Goal: Task Accomplishment & Management: Manage account settings

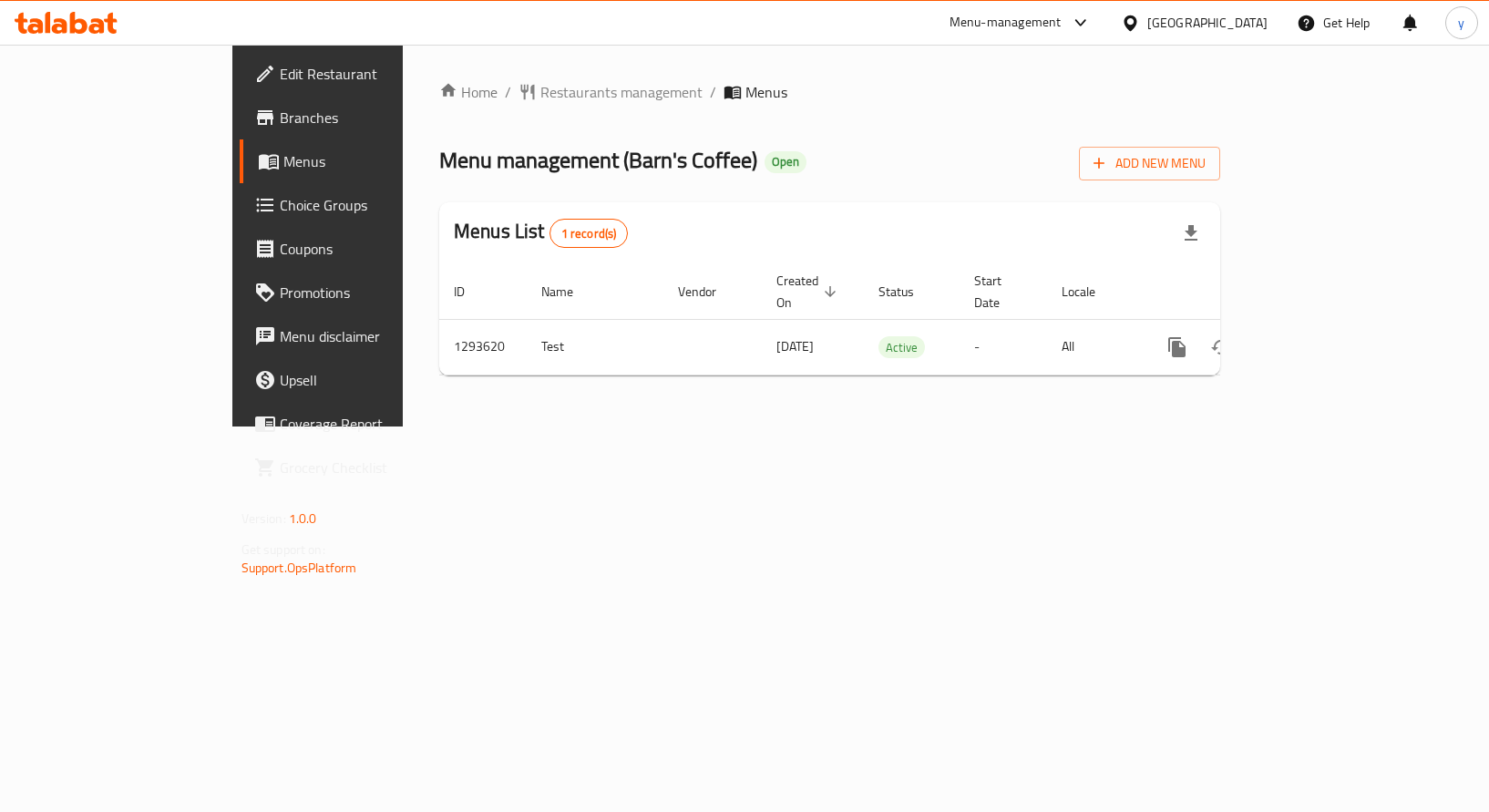
click at [280, 194] on span "Choice Groups" at bounding box center [373, 204] width 187 height 21
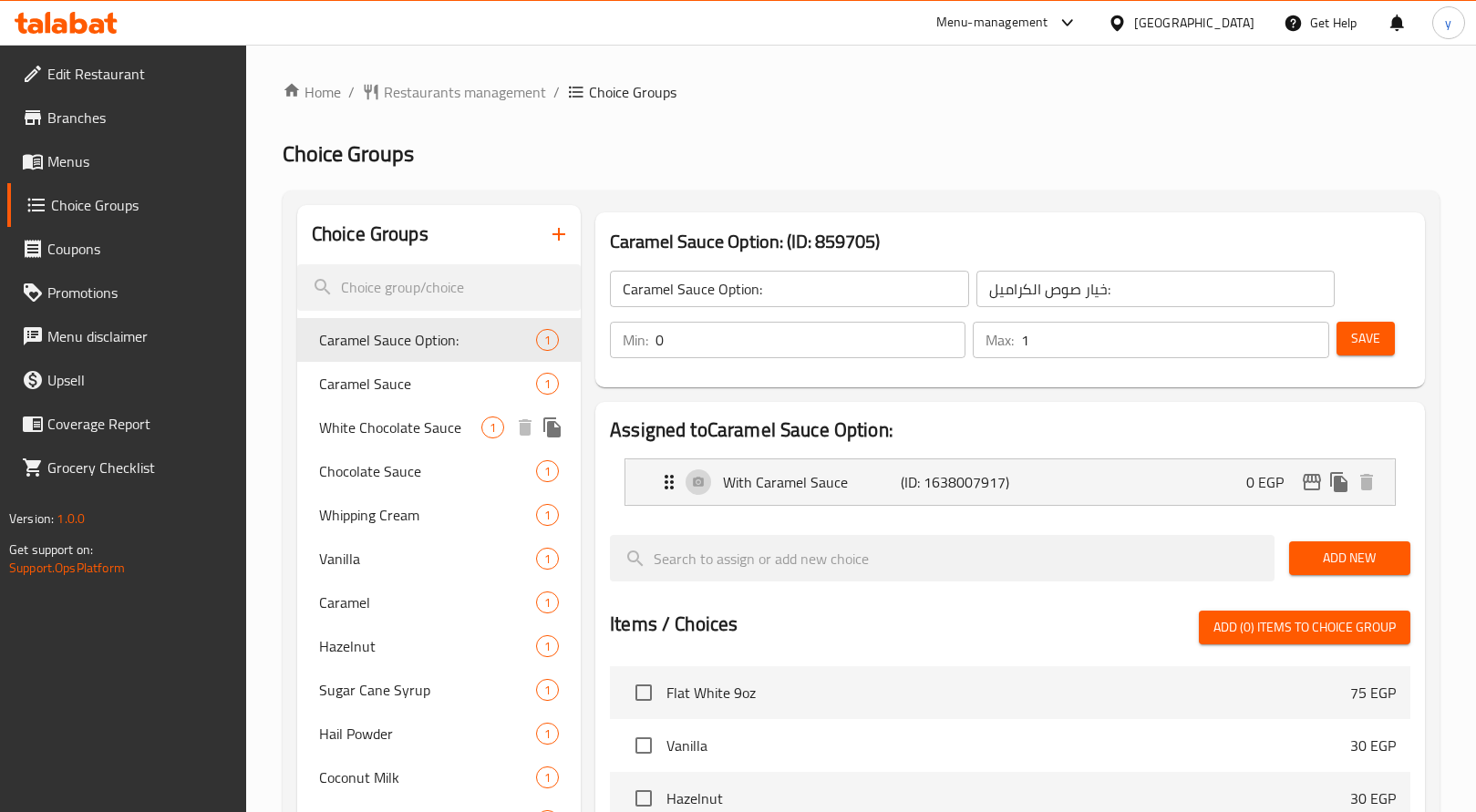
click at [386, 430] on span "White Chocolate Sauce" at bounding box center [400, 426] width 162 height 21
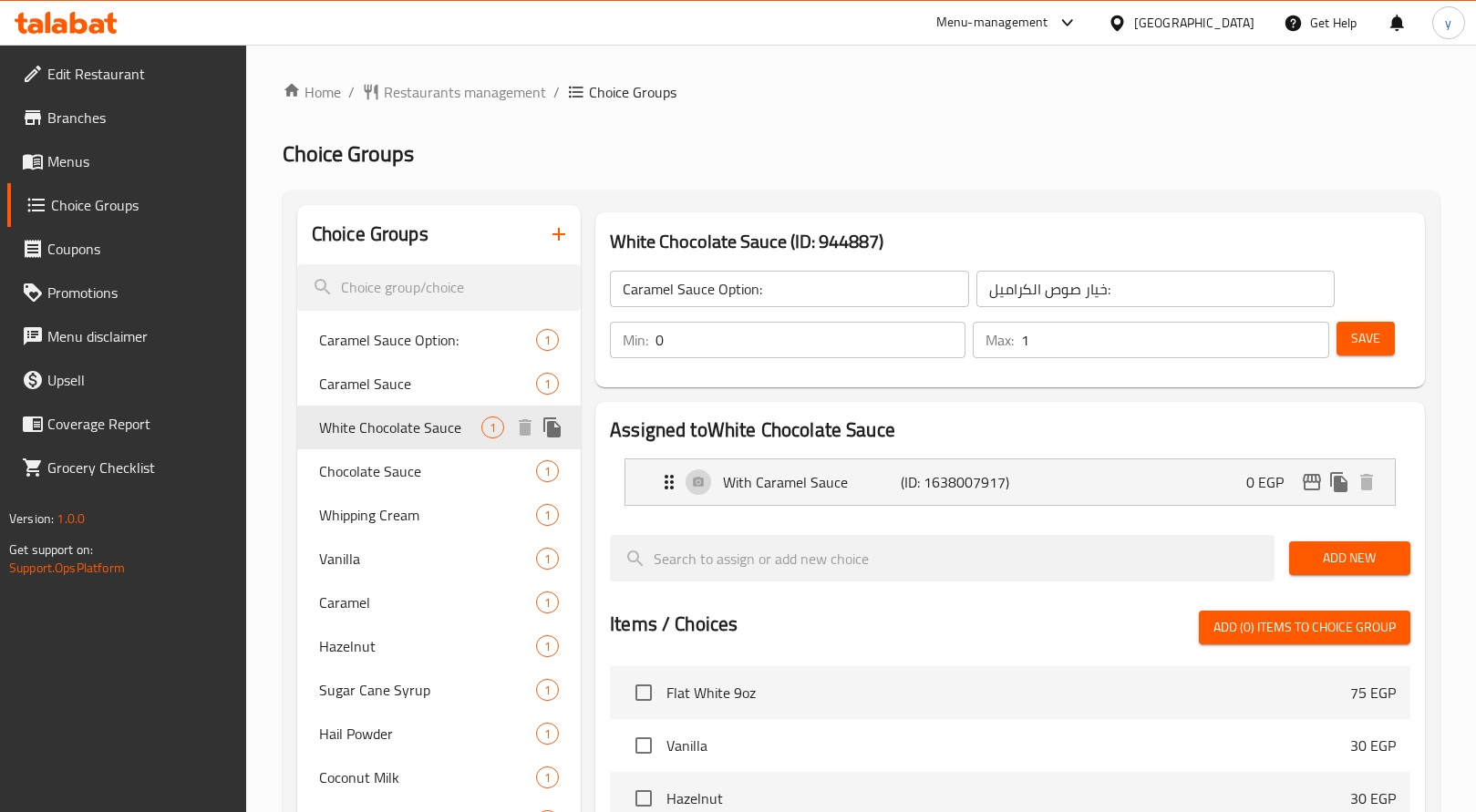
type input "White Chocolate Sauce"
type input "صوص شوكولاتة بيضاء"
click at [386, 430] on span "White Chocolate Sauce" at bounding box center [400, 426] width 162 height 21
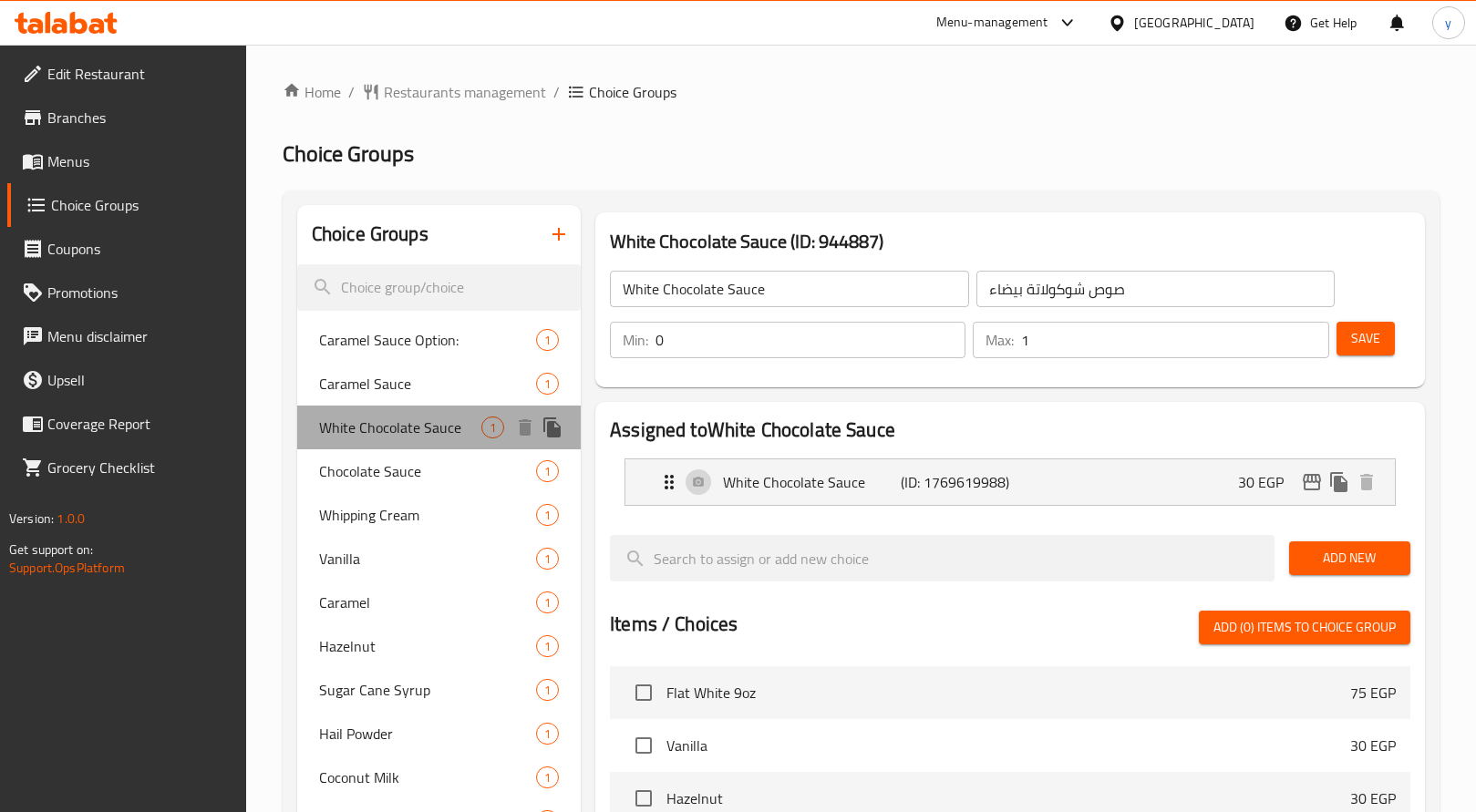
click at [386, 430] on span "White Chocolate Sauce" at bounding box center [400, 426] width 162 height 21
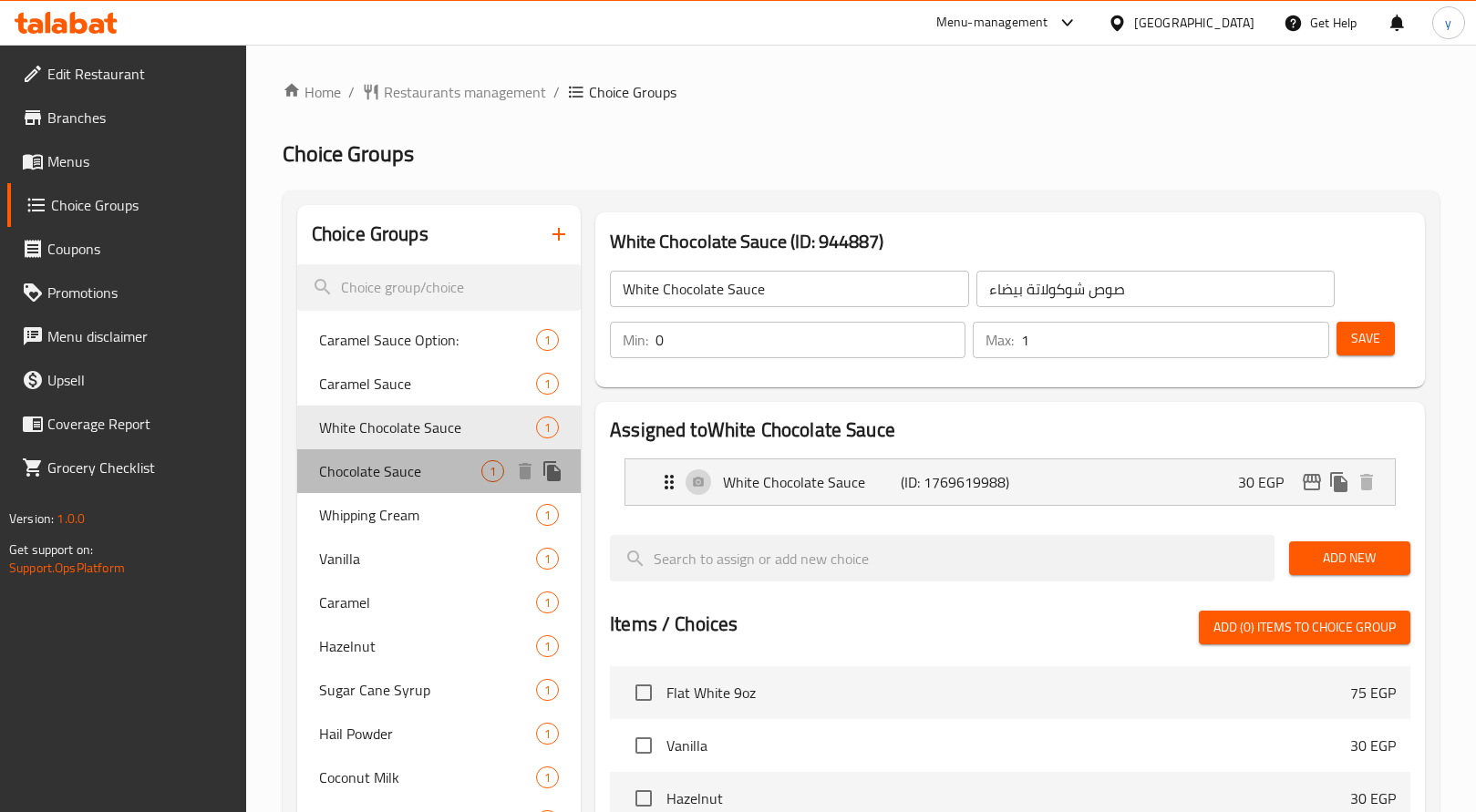
click at [395, 473] on span "Chocolate Sauce" at bounding box center [400, 470] width 162 height 21
type input "Chocolate Sauce"
type input "شوكلت صوص"
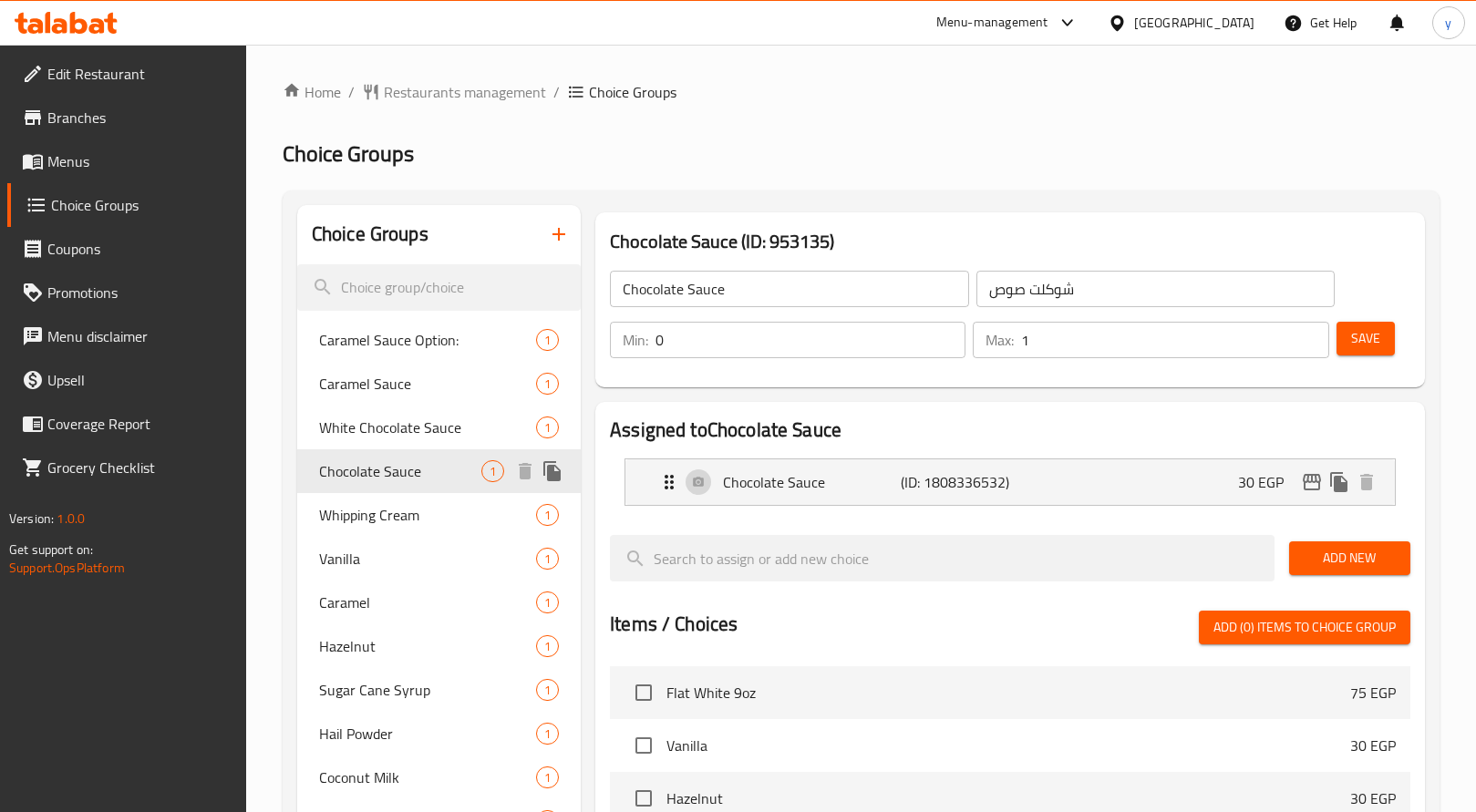
click at [395, 473] on span "Chocolate Sauce" at bounding box center [400, 470] width 162 height 21
click at [425, 518] on span "Whipping Cream" at bounding box center [400, 514] width 162 height 21
type input "Whipping Cream"
type input "كريمة مخفوقة"
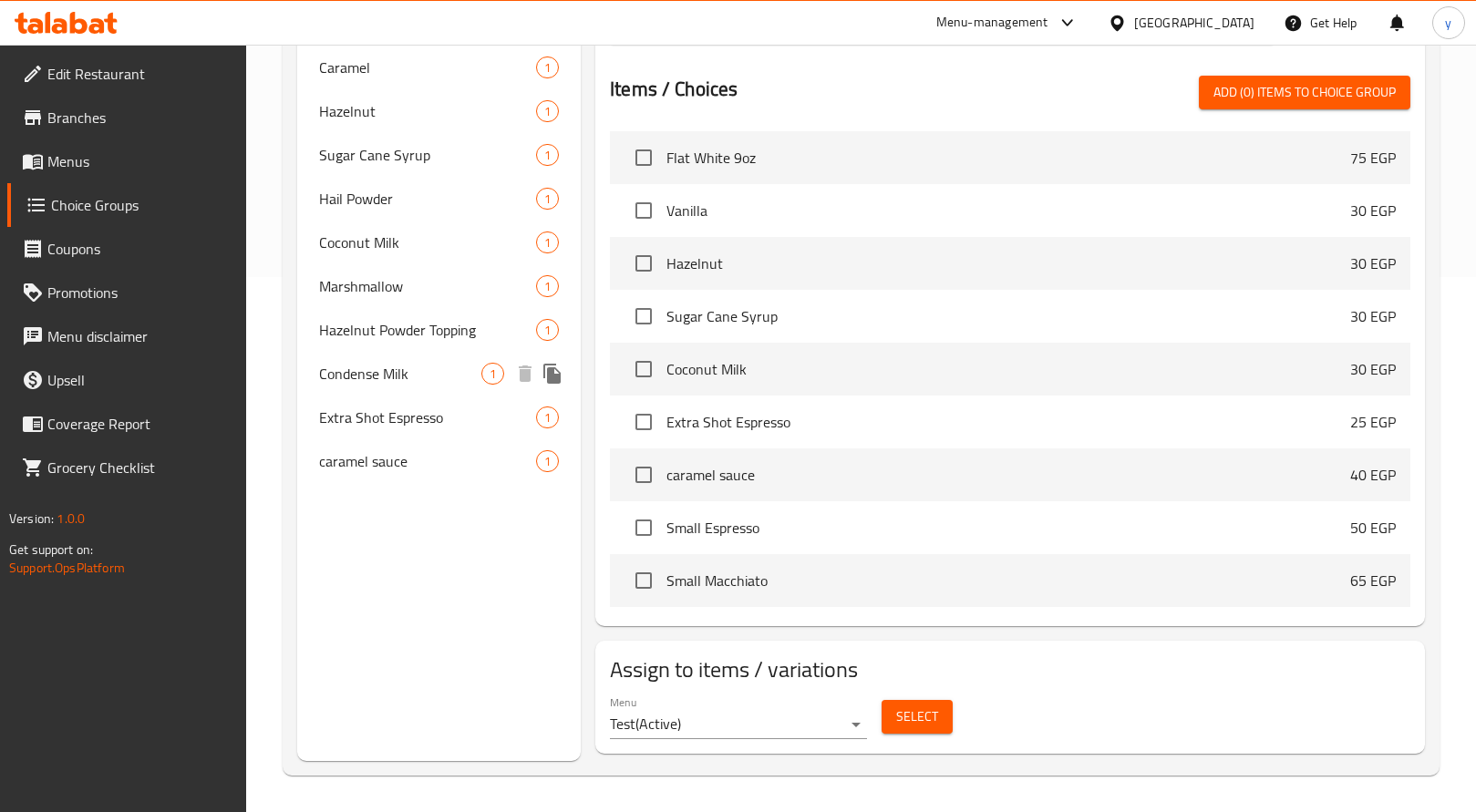
scroll to position [170, 0]
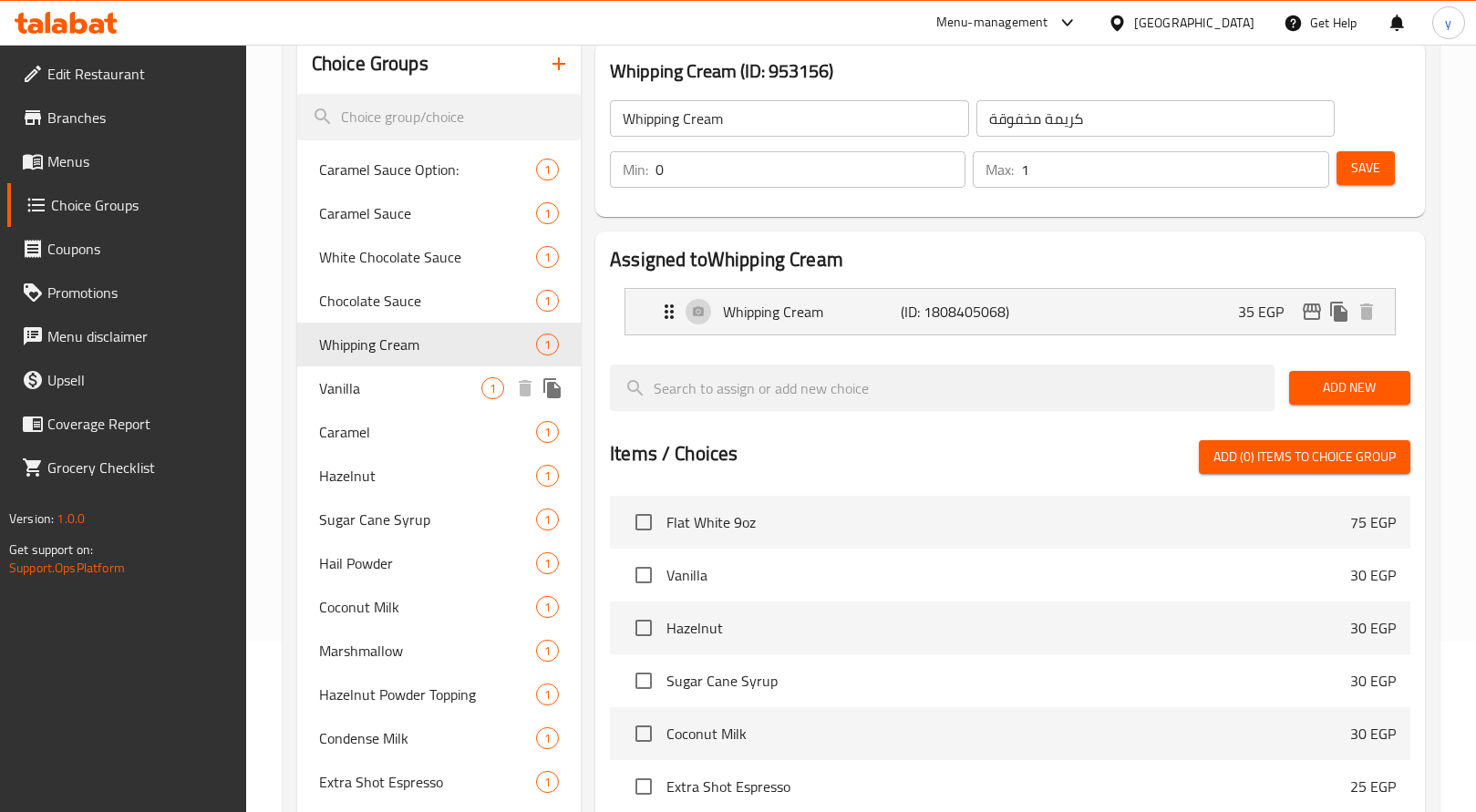
click at [397, 399] on span "Vanilla" at bounding box center [400, 387] width 162 height 21
type input "Vanilla"
type input "فنيليا"
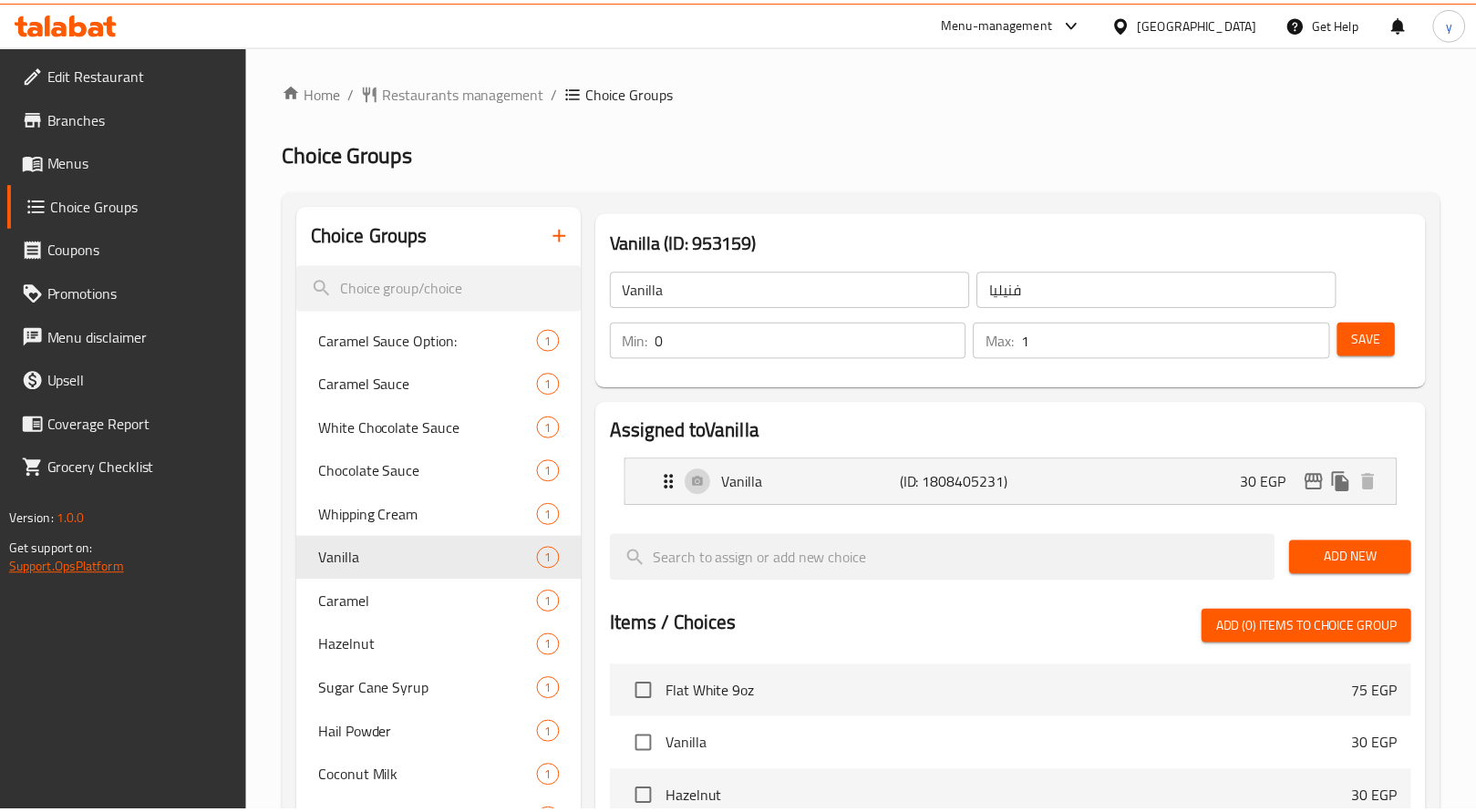
scroll to position [535, 0]
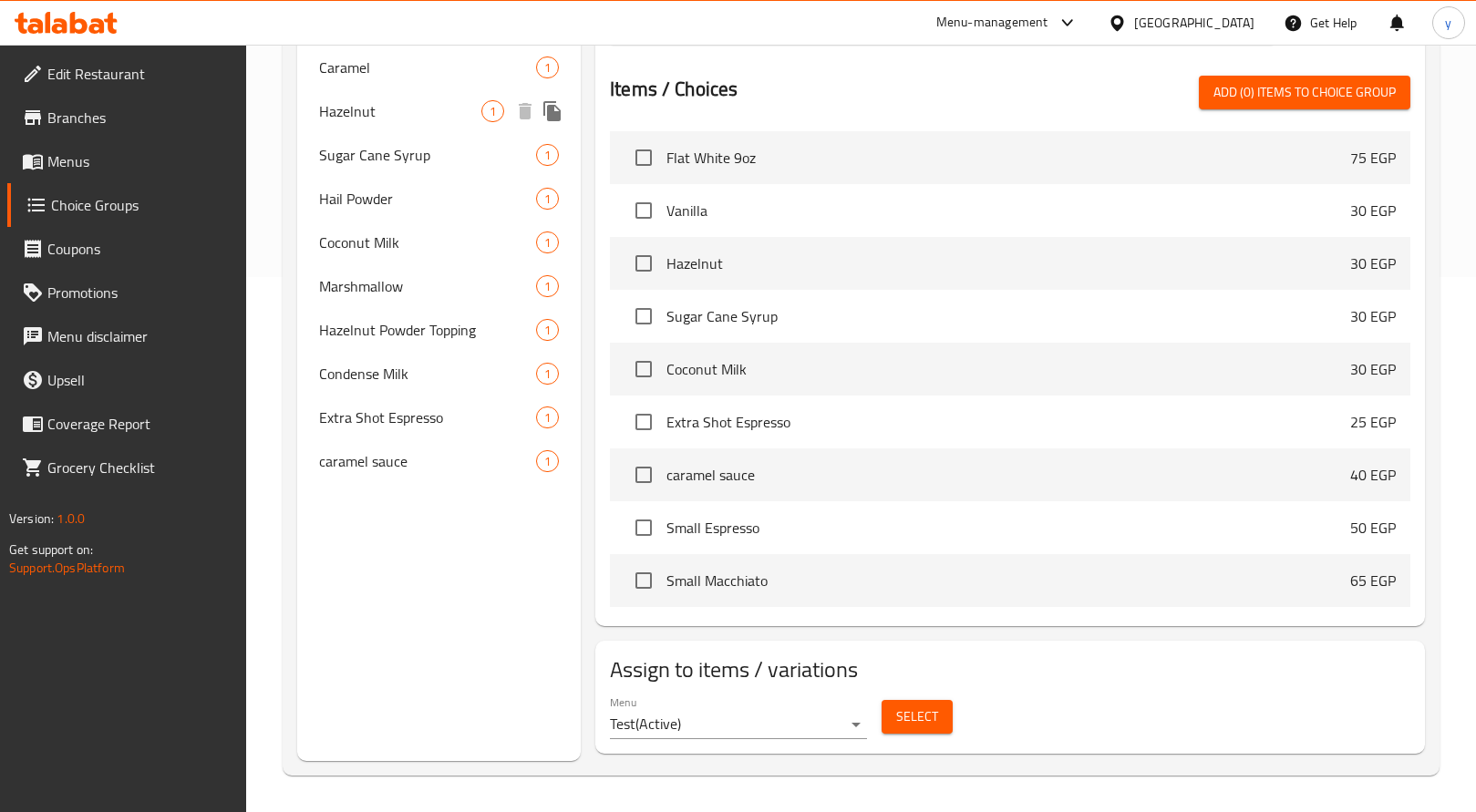
click at [351, 108] on span "Hazelnut" at bounding box center [400, 111] width 162 height 21
type input "Hazelnut"
type input "بندق"
click at [351, 108] on span "Hazelnut" at bounding box center [400, 111] width 162 height 21
click at [376, 148] on span "Sugar Cane Syrup" at bounding box center [400, 155] width 162 height 21
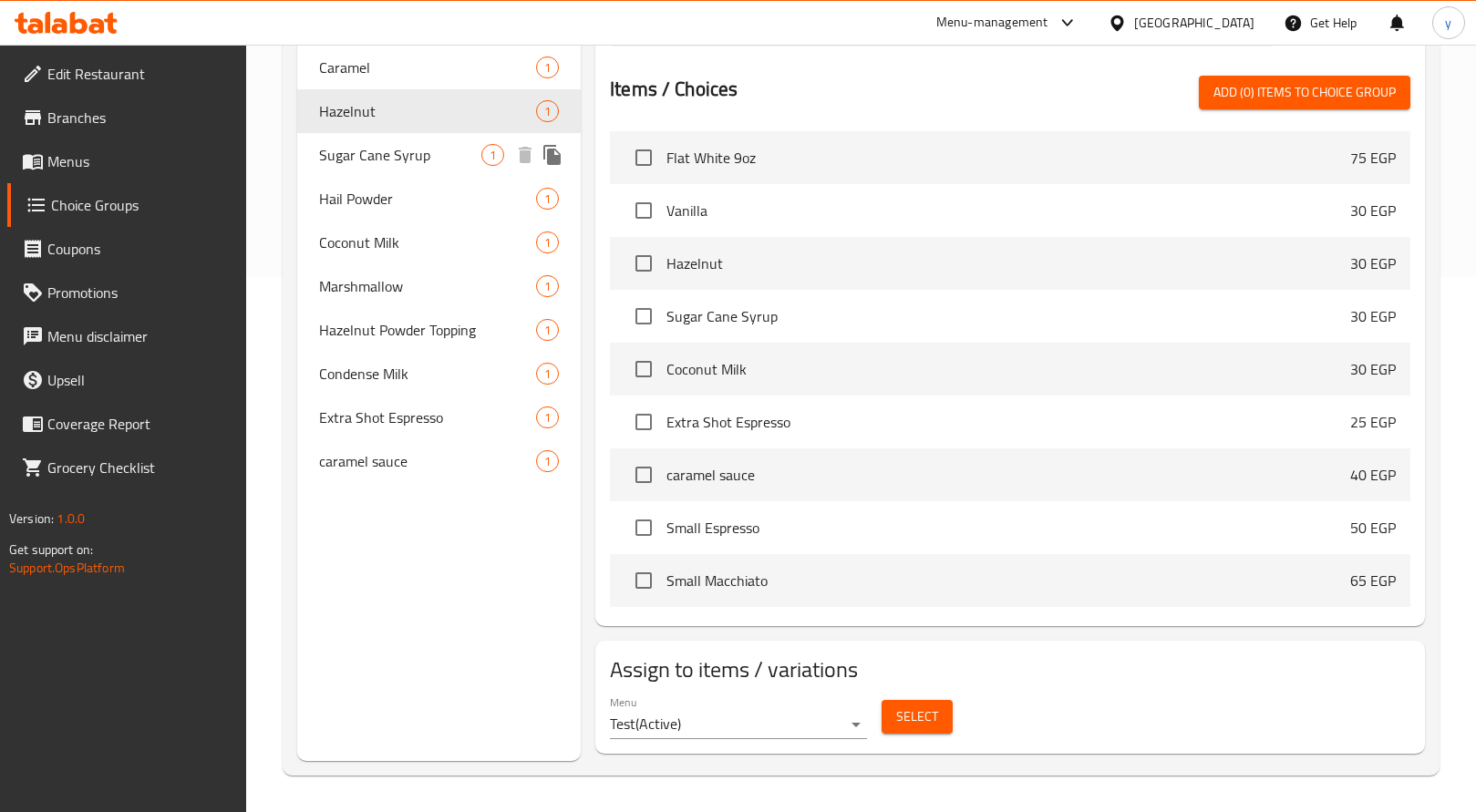
type input "Sugar Cane Syrup"
type input "قصب سكر سيرب"
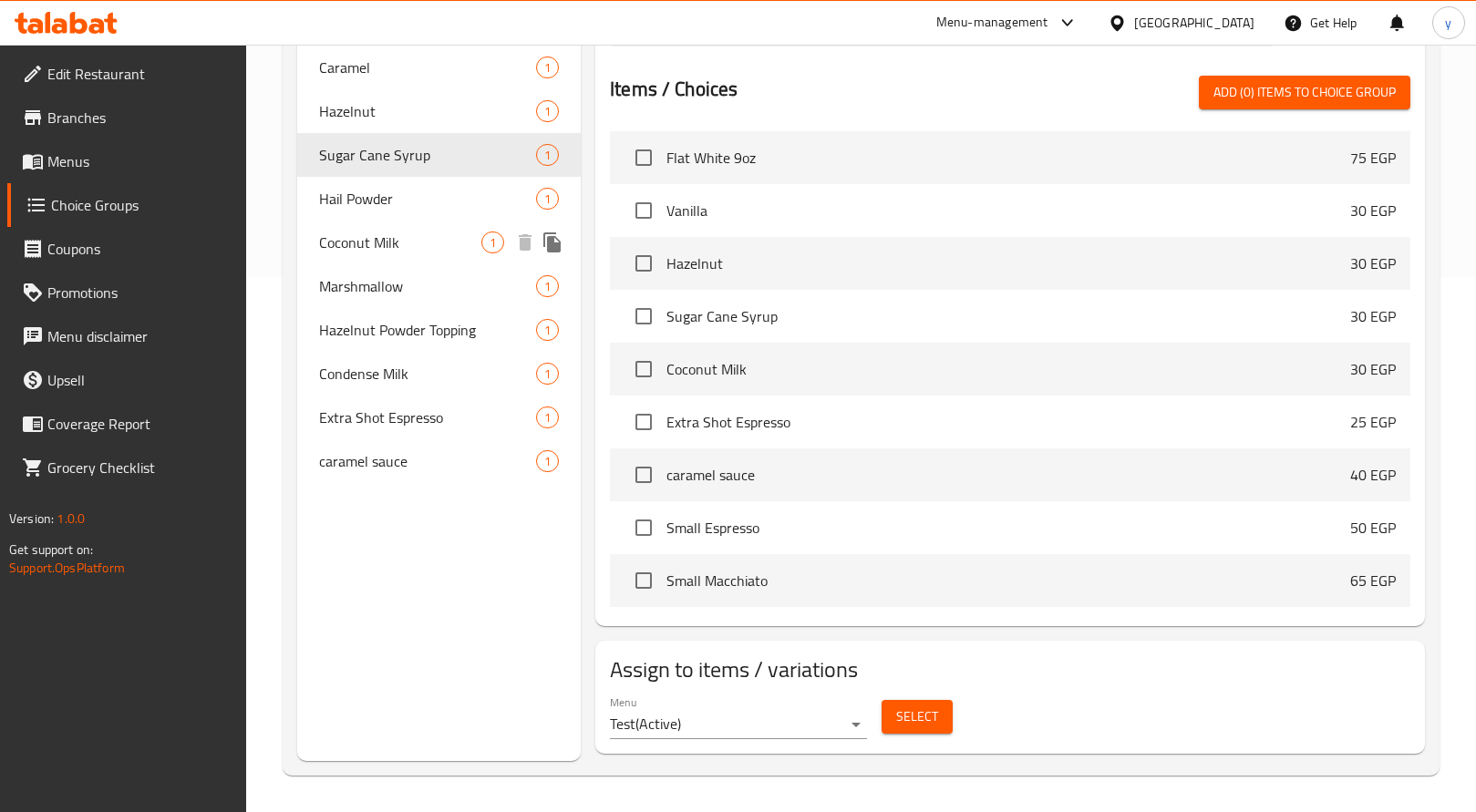
click at [388, 241] on span "Coconut Milk" at bounding box center [400, 242] width 162 height 21
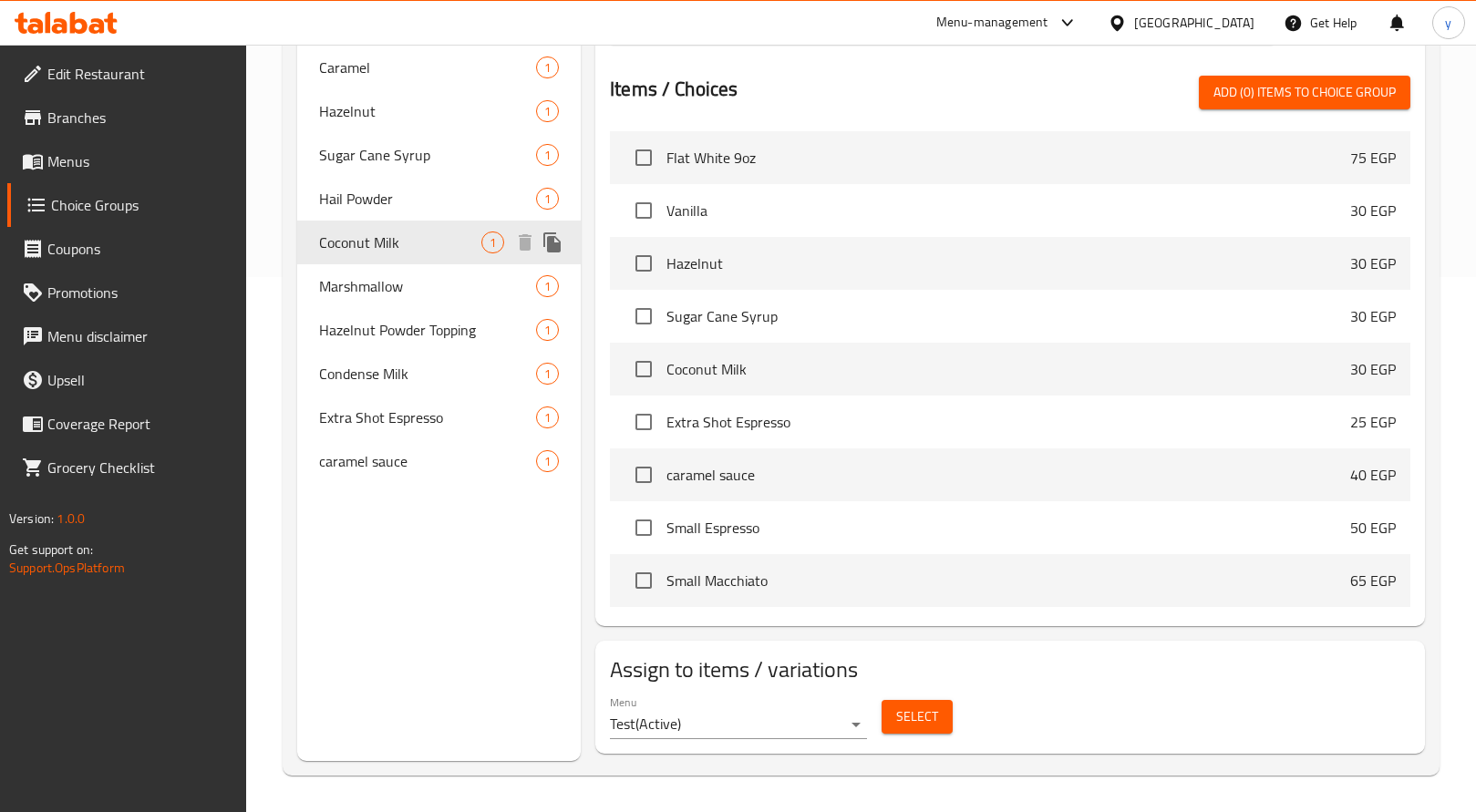
type input "Coconut Milk"
type input "حليب جوز الهند"
click at [388, 241] on span "Coconut Milk" at bounding box center [400, 242] width 162 height 21
click at [356, 281] on span "Marshmallow" at bounding box center [400, 286] width 162 height 21
type input "Marshmallow"
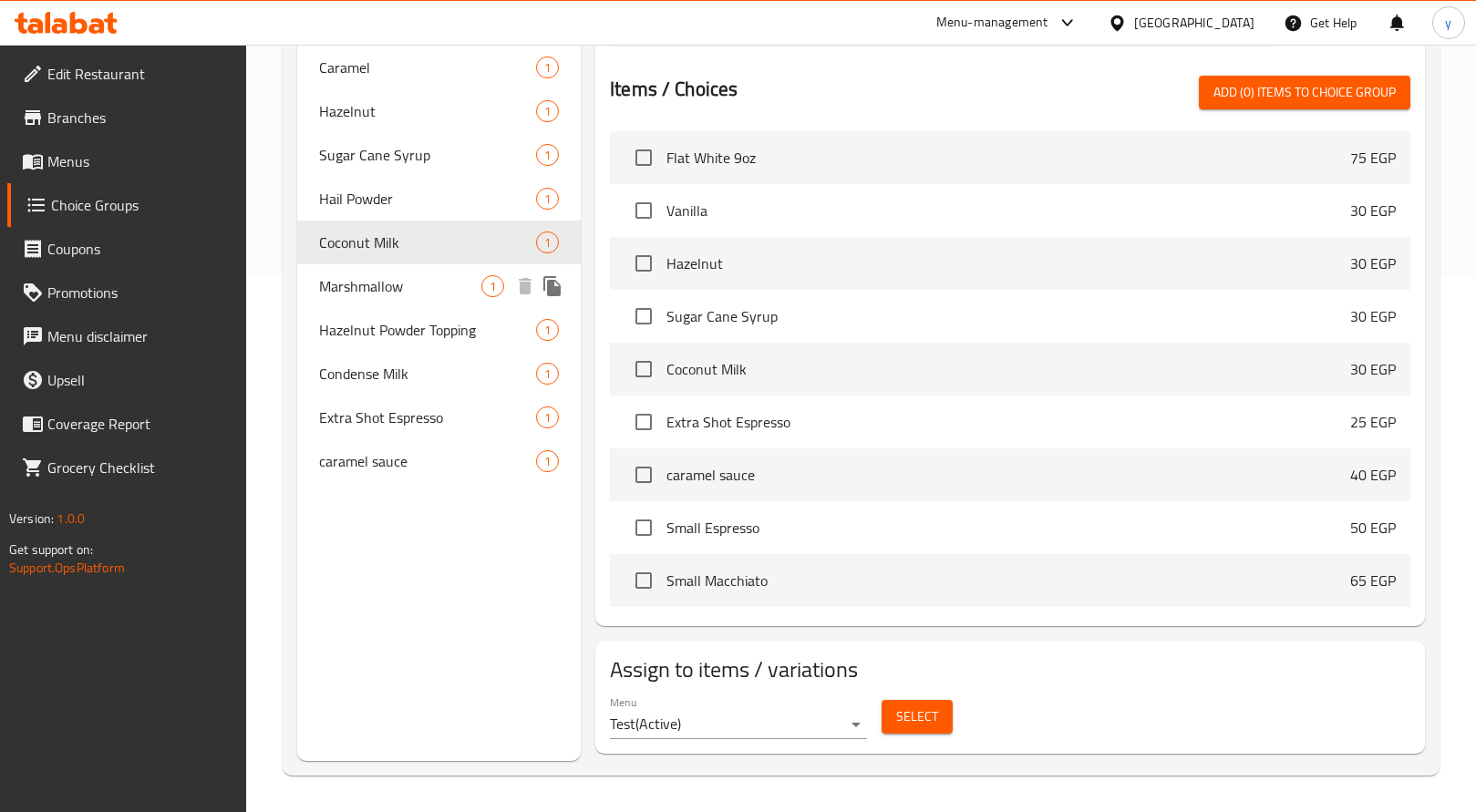
type input "المارشميلو"
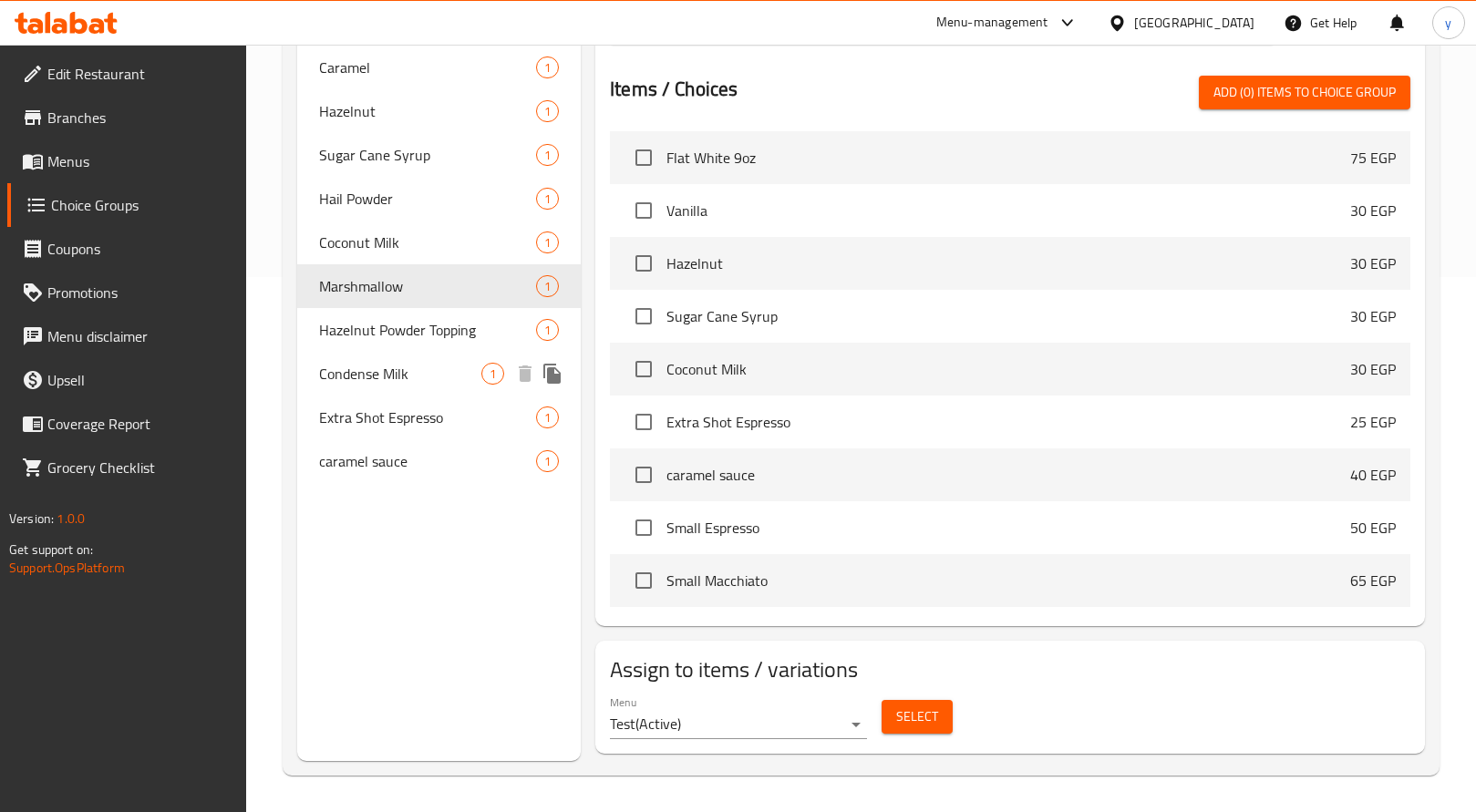
click at [406, 371] on span "Condense Milk" at bounding box center [400, 373] width 162 height 21
type input "Condense Milk"
type input "حليب مكثف"
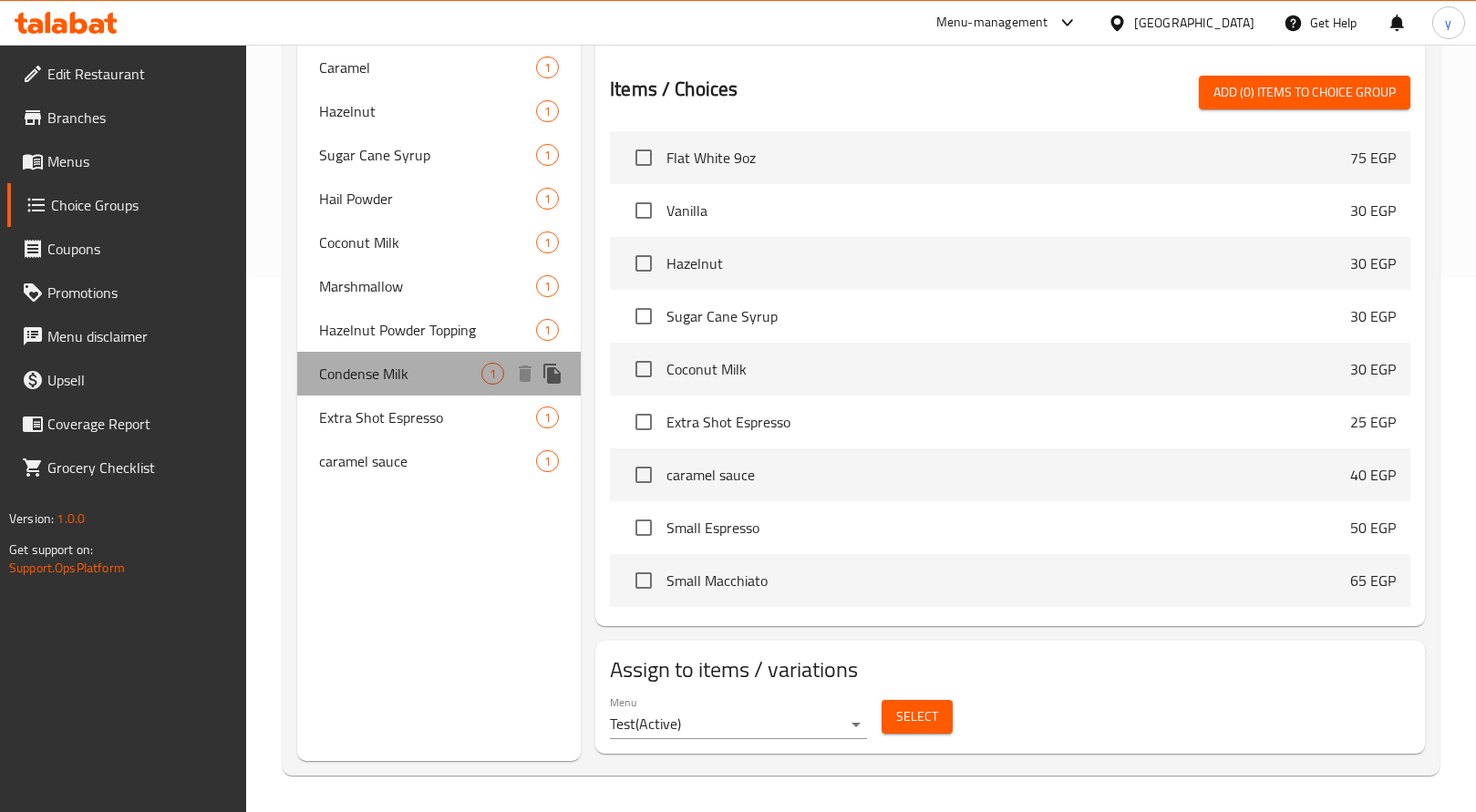
click at [406, 371] on span "Condense Milk" at bounding box center [400, 373] width 162 height 21
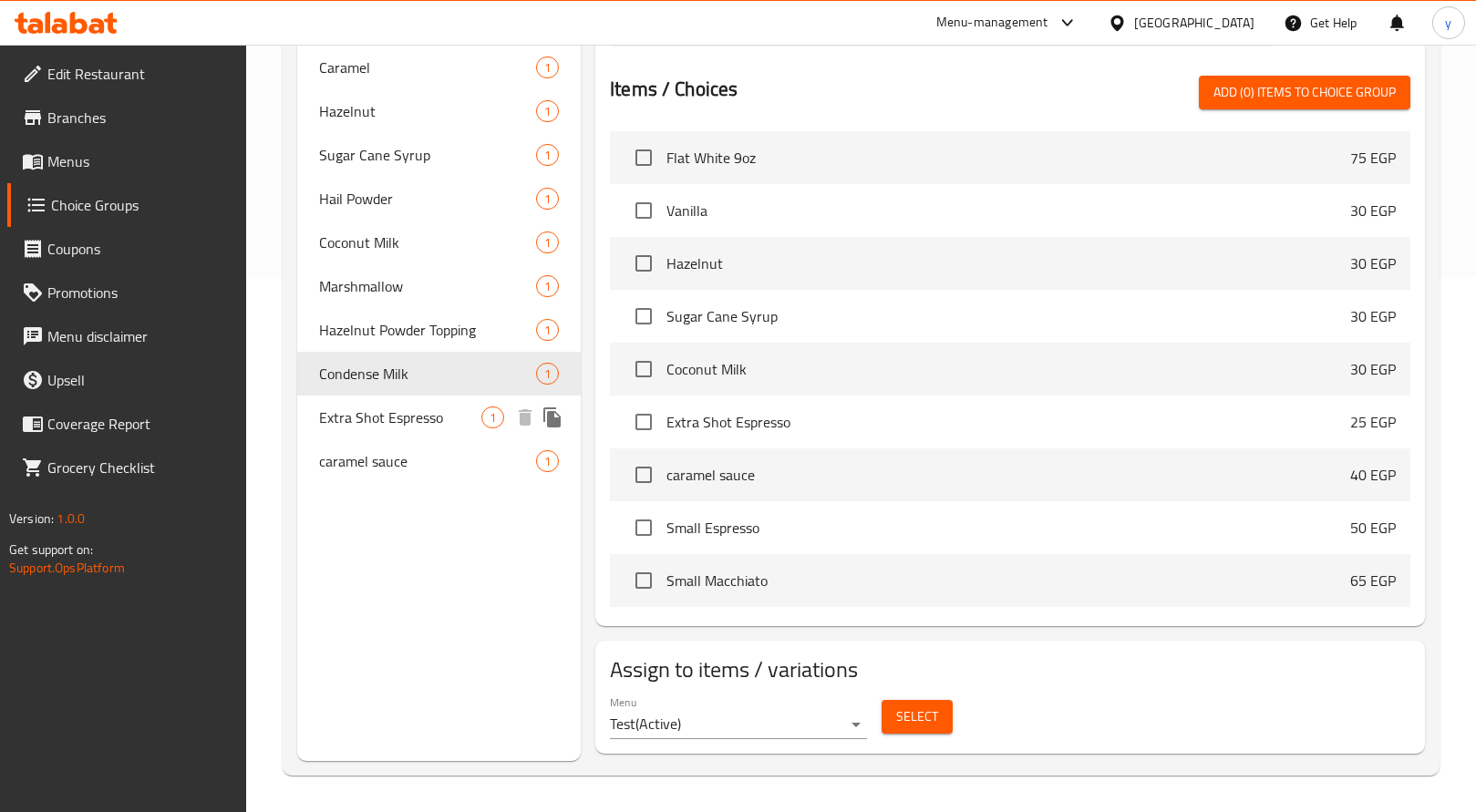
click at [367, 426] on span "Extra Shot Espresso" at bounding box center [400, 417] width 162 height 21
type input "Extra Shot Espresso"
type input "إكسترا اسبريسو شوت"
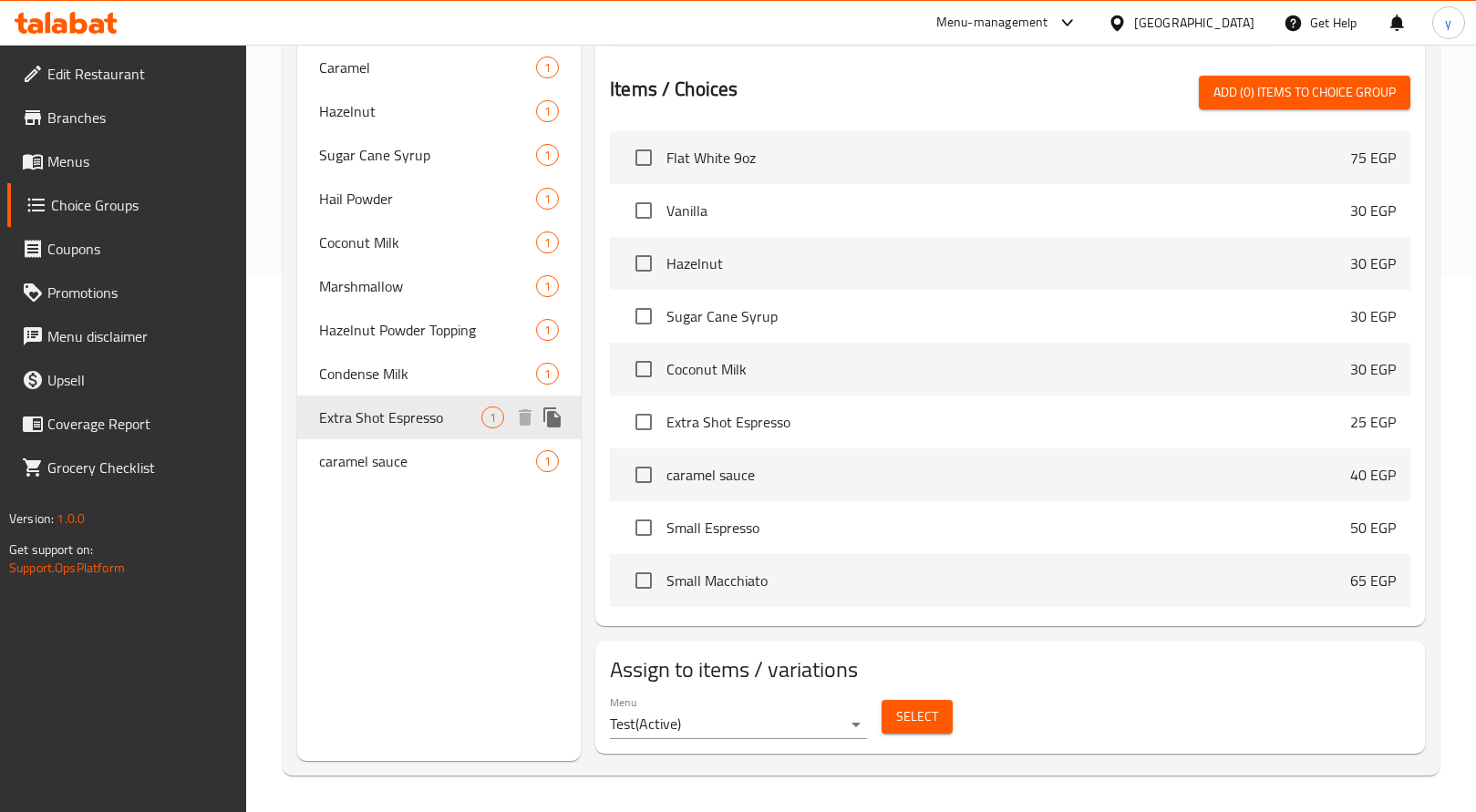
click at [367, 426] on span "Extra Shot Espresso" at bounding box center [400, 417] width 162 height 21
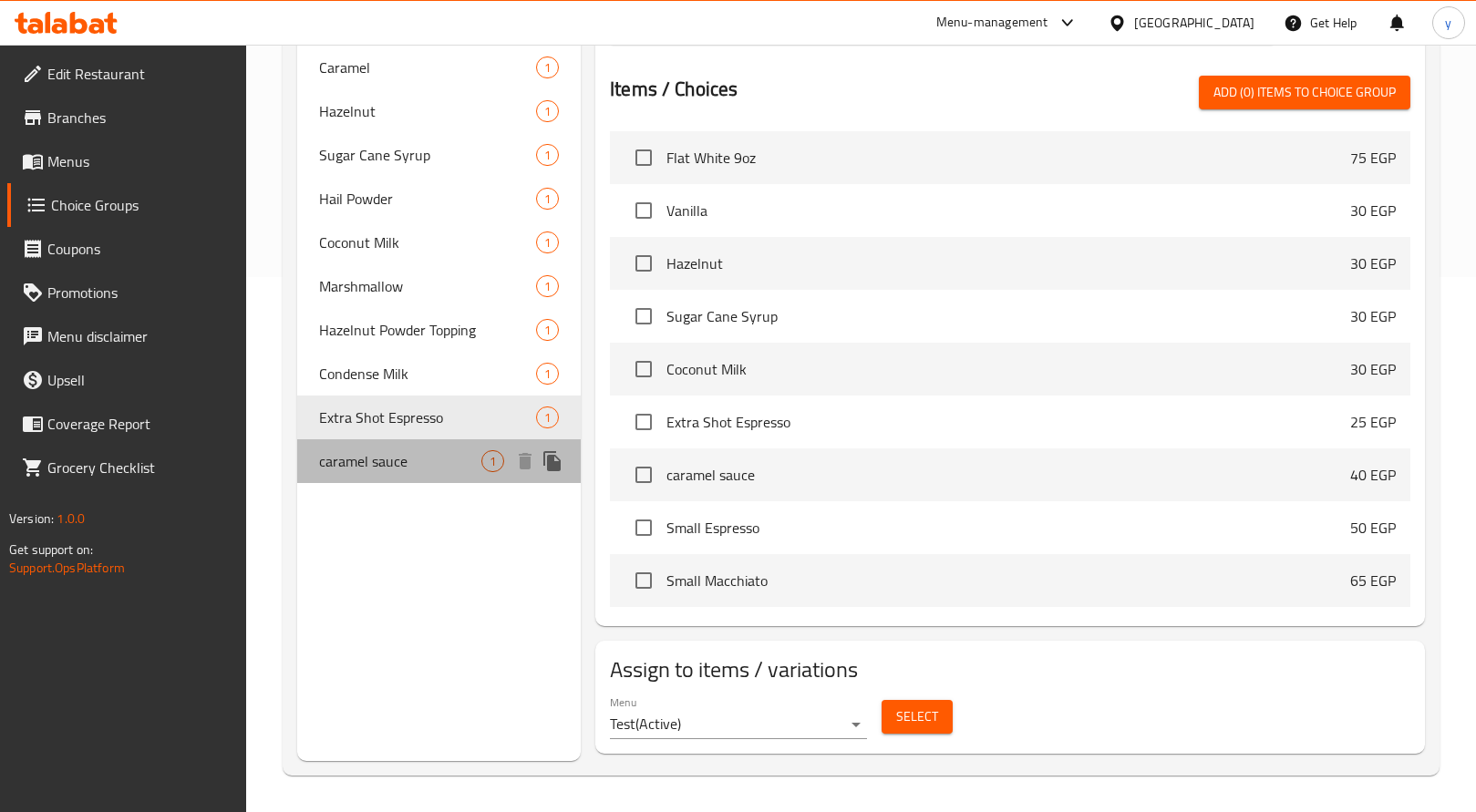
click at [398, 462] on span "caramel sauce" at bounding box center [400, 461] width 162 height 21
type input "caramel sauce"
type input "صوص كارميل"
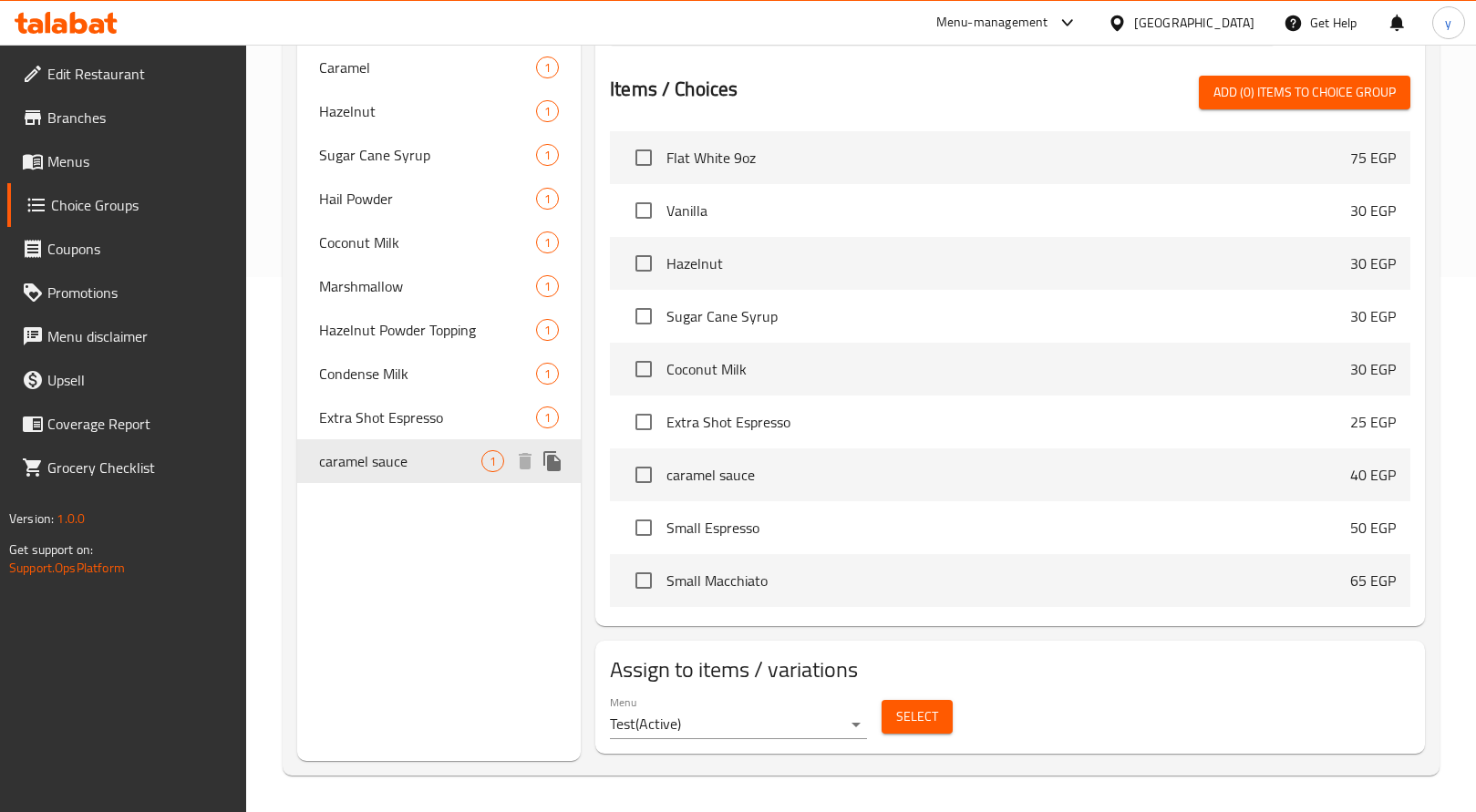
click at [335, 467] on span "caramel sauce" at bounding box center [400, 461] width 162 height 21
click at [84, 15] on icon at bounding box center [66, 22] width 103 height 21
